Goal: Use online tool/utility: Utilize a website feature to perform a specific function

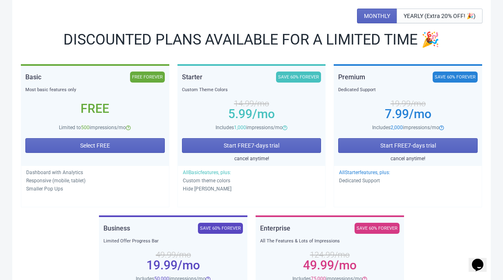
scroll to position [92, 0]
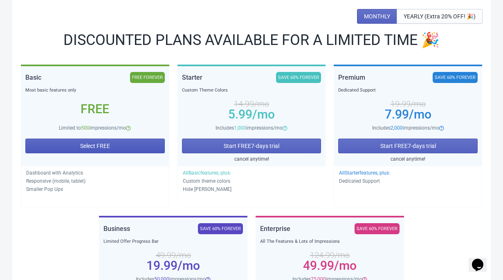
click at [132, 145] on button "Select FREE" at bounding box center [94, 146] width 139 height 15
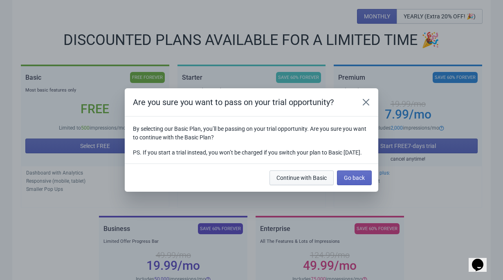
click at [313, 180] on span "Continue with Basic" at bounding box center [301, 178] width 50 height 7
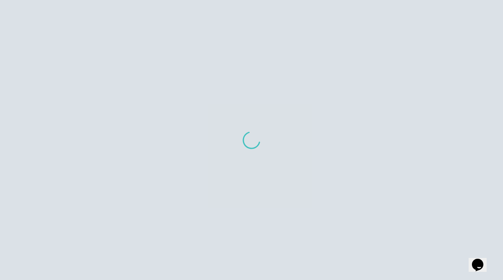
scroll to position [90, 0]
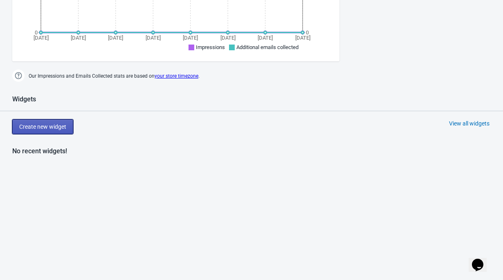
click at [54, 128] on span "Create new widget" at bounding box center [42, 126] width 47 height 7
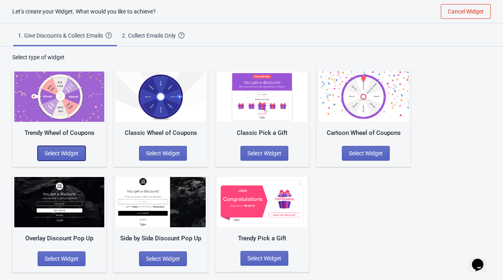
drag, startPoint x: 81, startPoint y: 147, endPoint x: 127, endPoint y: 47, distance: 110.1
click at [127, 47] on div "Let’s create your Widget. What would you like to achieve? Cancel Widget 1. Give…" at bounding box center [251, 136] width 503 height 272
click at [55, 164] on div "Trendy Wheel of Coupons Select Widget" at bounding box center [59, 117] width 94 height 97
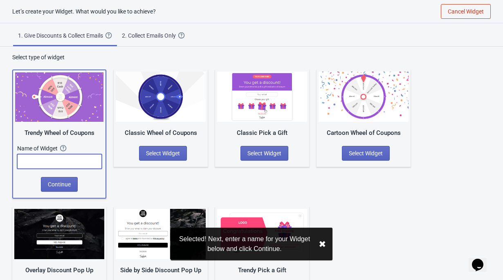
click at [58, 163] on input "text" at bounding box center [59, 161] width 85 height 15
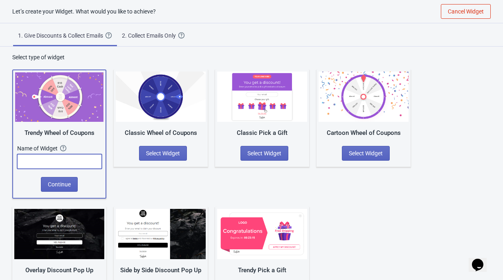
click at [13, 186] on div "Trendy Wheel of Coupons Name of Widget The name of your Widget won’t be shown t…" at bounding box center [59, 133] width 94 height 129
click at [37, 166] on input "text" at bounding box center [59, 161] width 85 height 15
type input "10% OFF Sign up widget"
click at [55, 182] on span "Continue" at bounding box center [59, 184] width 23 height 7
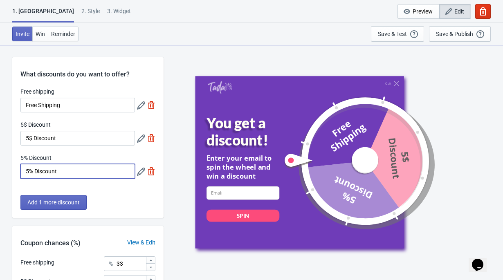
click at [28, 172] on input "5% Discount" at bounding box center [77, 171] width 114 height 15
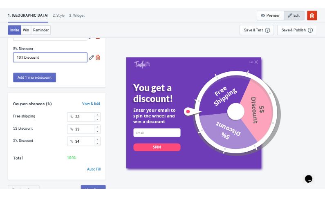
scroll to position [103, 0]
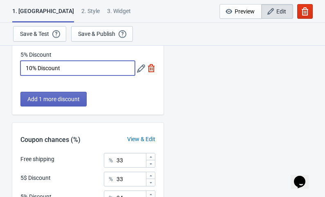
type input "10% Discount"
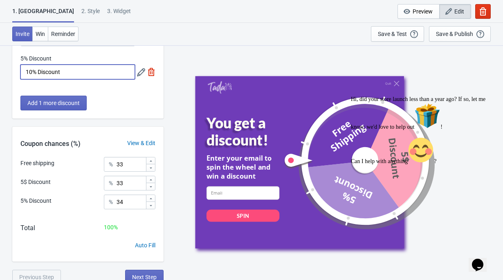
scroll to position [104, 0]
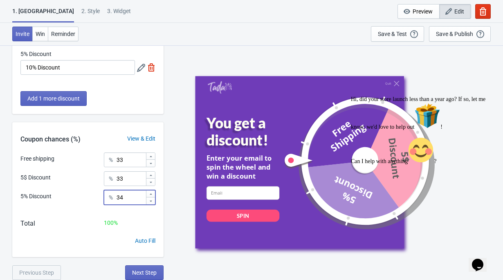
click at [133, 199] on input "34" at bounding box center [130, 197] width 29 height 15
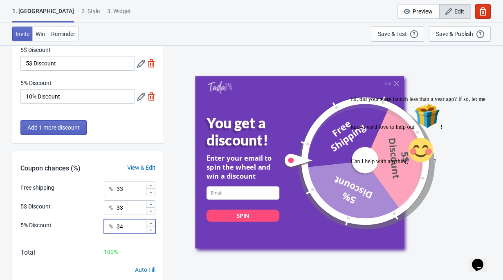
scroll to position [70, 0]
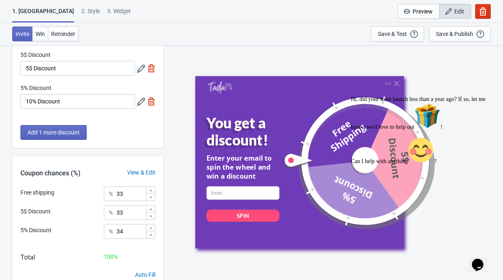
click at [40, 89] on label "5% Discount" at bounding box center [35, 88] width 31 height 8
click at [40, 94] on input "10% Discount" at bounding box center [77, 101] width 114 height 15
click at [139, 103] on icon at bounding box center [141, 102] width 8 height 8
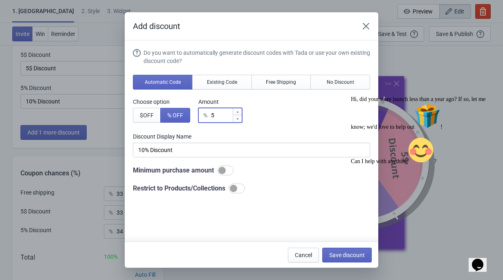
click at [225, 114] on input "5" at bounding box center [222, 115] width 22 height 15
type input "% Discount"
type input "1"
type input "1% Discount"
type input "% Discount"
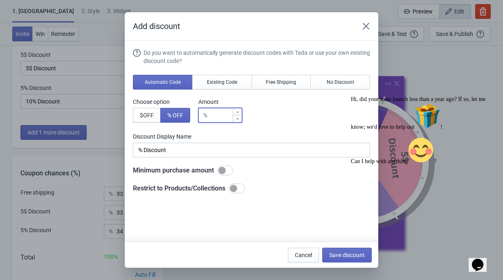
type input "1"
type input "1% Discount"
type input "10"
type input "10% Discount"
type input "10"
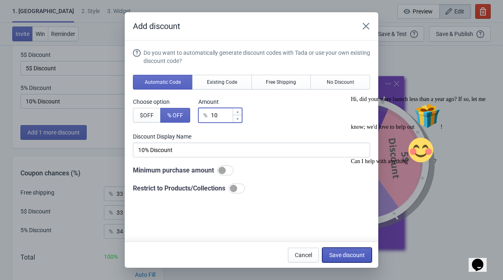
click at [355, 258] on span "Save discount" at bounding box center [347, 255] width 36 height 7
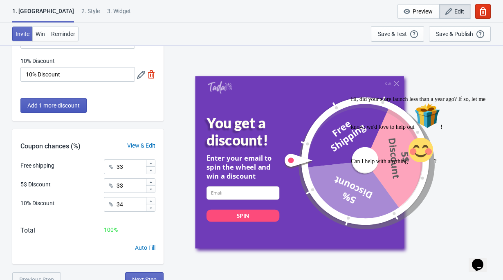
scroll to position [104, 0]
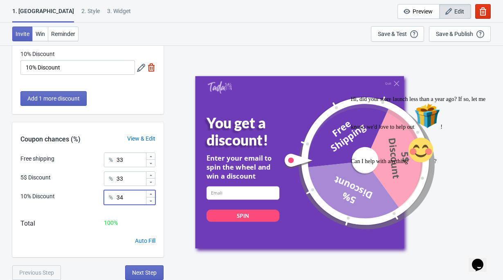
drag, startPoint x: 130, startPoint y: 198, endPoint x: 113, endPoint y: 198, distance: 17.6
click at [113, 198] on div "% 34" at bounding box center [130, 197] width 52 height 15
type input "100"
drag, startPoint x: 132, startPoint y: 179, endPoint x: 106, endPoint y: 179, distance: 26.6
click at [106, 179] on div "% 33" at bounding box center [130, 178] width 52 height 15
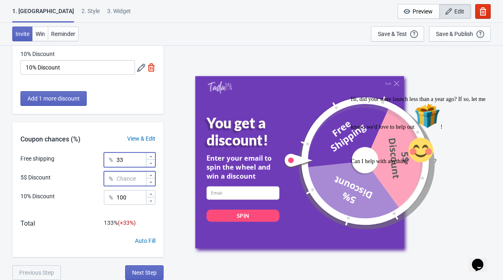
type input "0"
drag, startPoint x: 132, startPoint y: 164, endPoint x: 118, endPoint y: 163, distance: 14.4
click at [121, 164] on input "33" at bounding box center [130, 159] width 29 height 15
type input "3"
type input "0"
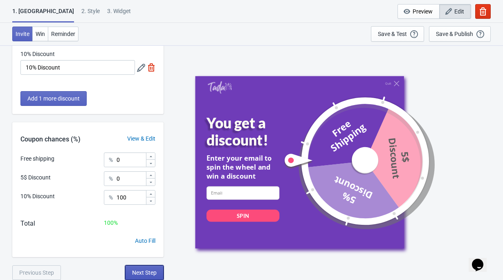
click at [142, 272] on span "Next Step" at bounding box center [144, 272] width 25 height 7
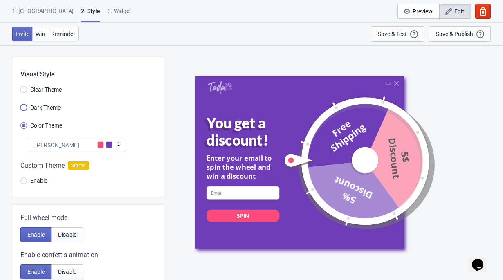
click at [27, 109] on input "Dark Theme" at bounding box center [23, 111] width 7 height 15
radio input "true"
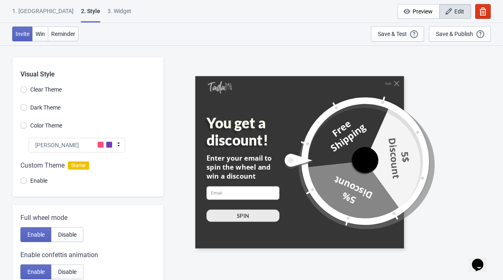
click at [31, 91] on span "Clear Theme" at bounding box center [45, 89] width 31 height 8
click at [27, 91] on input "Clear Theme" at bounding box center [23, 93] width 7 height 15
radio input "true"
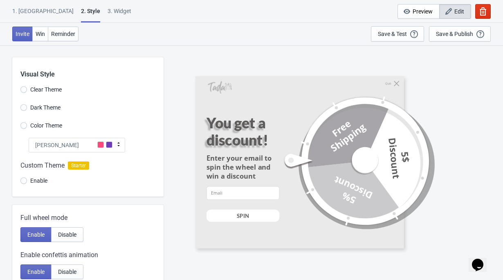
click at [31, 99] on div "Visual Style Clear Theme Dark Theme Color Theme Tada Tada Red Rose Pink World […" at bounding box center [87, 126] width 151 height 139
click at [31, 105] on span "Dark Theme" at bounding box center [45, 107] width 30 height 8
click at [27, 105] on input "Dark Theme" at bounding box center [23, 111] width 7 height 15
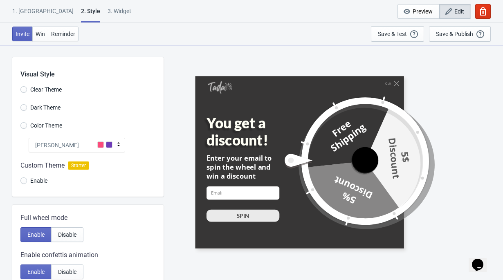
click at [74, 154] on div at bounding box center [87, 174] width 151 height 44
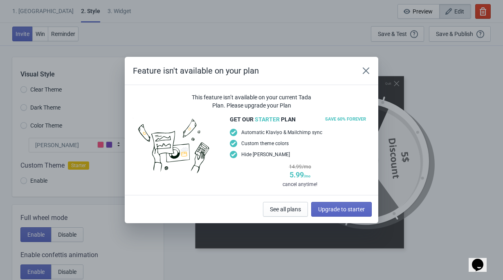
click at [73, 152] on div "Feature isn't available on your plan This feature isn’t available on your curre…" at bounding box center [251, 140] width 503 height 166
click at [372, 70] on button "Close" at bounding box center [365, 70] width 15 height 15
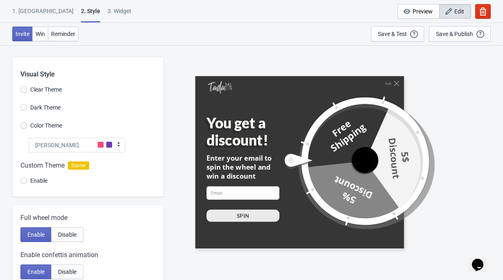
click at [113, 141] on div "[PERSON_NAME]" at bounding box center [77, 145] width 96 height 15
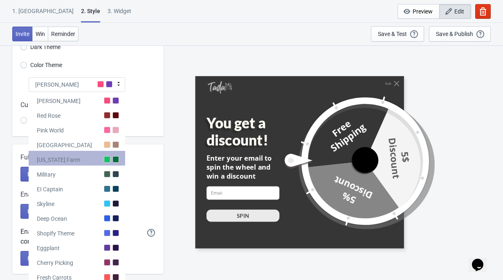
scroll to position [56, 0]
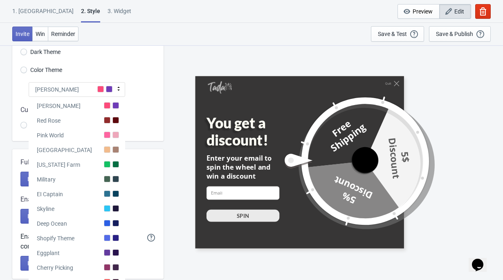
click at [139, 119] on div at bounding box center [87, 119] width 151 height 44
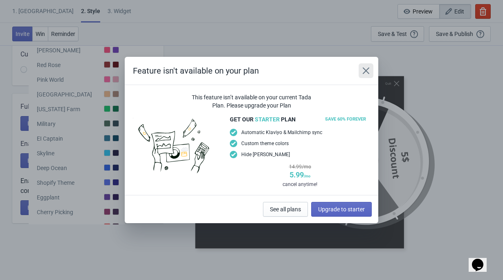
click at [372, 68] on button "Close" at bounding box center [365, 70] width 15 height 15
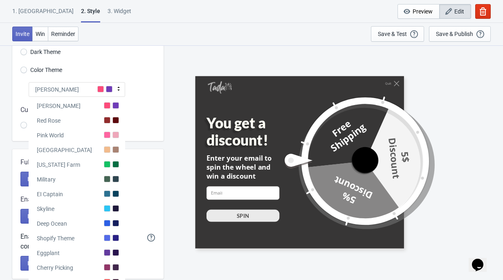
click at [103, 89] on span at bounding box center [100, 89] width 7 height 7
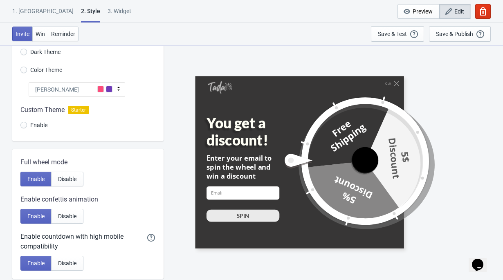
click at [43, 124] on div at bounding box center [87, 119] width 151 height 44
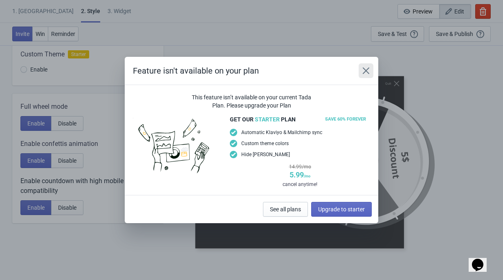
click at [365, 70] on icon "Close" at bounding box center [366, 70] width 7 height 7
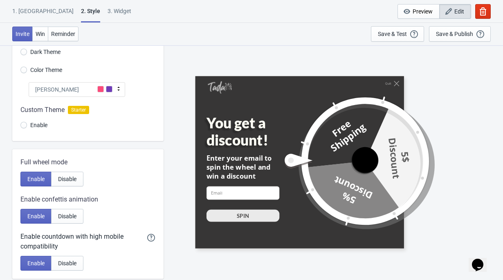
click at [155, 114] on div at bounding box center [87, 119] width 151 height 44
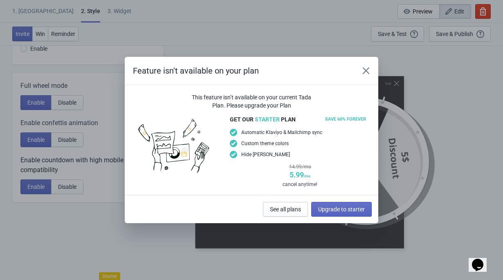
scroll to position [76, 0]
click at [370, 68] on button "Close" at bounding box center [365, 70] width 15 height 15
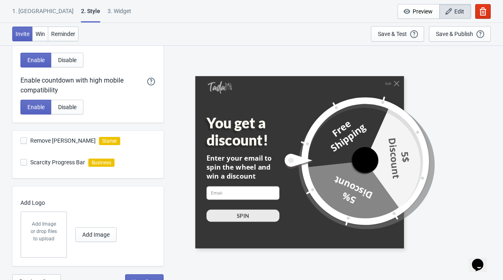
scroll to position [221, 0]
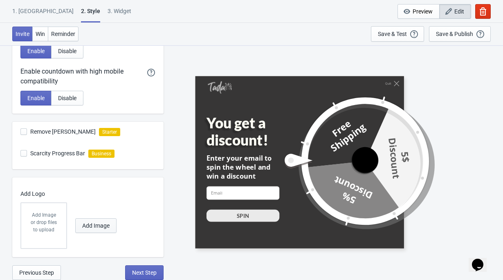
click at [101, 227] on span "Add Image" at bounding box center [95, 225] width 27 height 7
radio input "true"
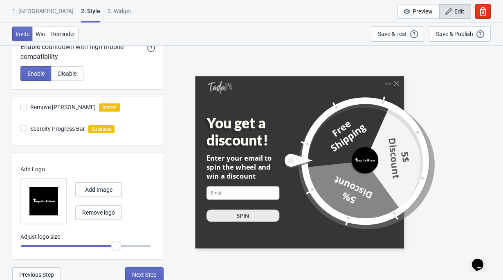
scroll to position [247, 0]
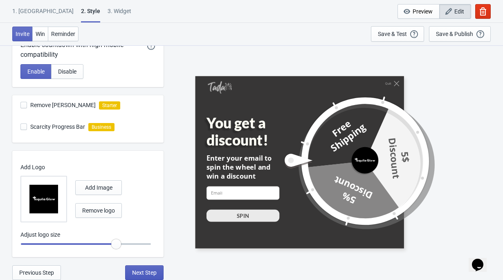
click at [151, 273] on span "Next Step" at bounding box center [144, 272] width 25 height 7
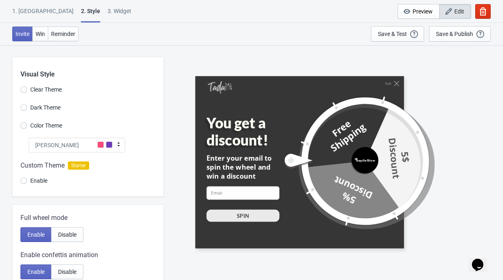
select select "once"
select select "1"
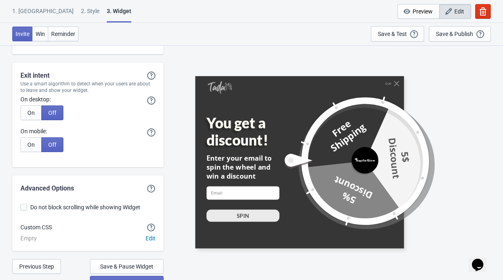
scroll to position [2103, 0]
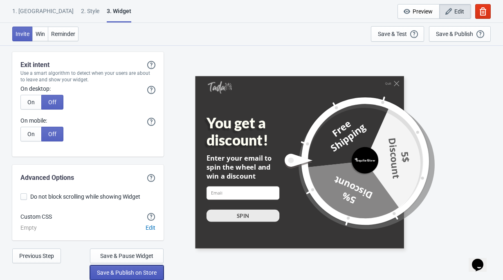
click at [108, 272] on span "Save & Publish on Store" at bounding box center [127, 272] width 60 height 7
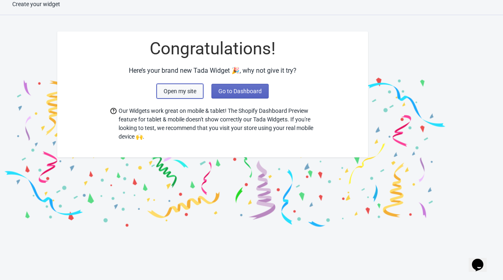
click at [191, 90] on span "Open my site" at bounding box center [180, 91] width 33 height 7
